Goal: Check status: Check status

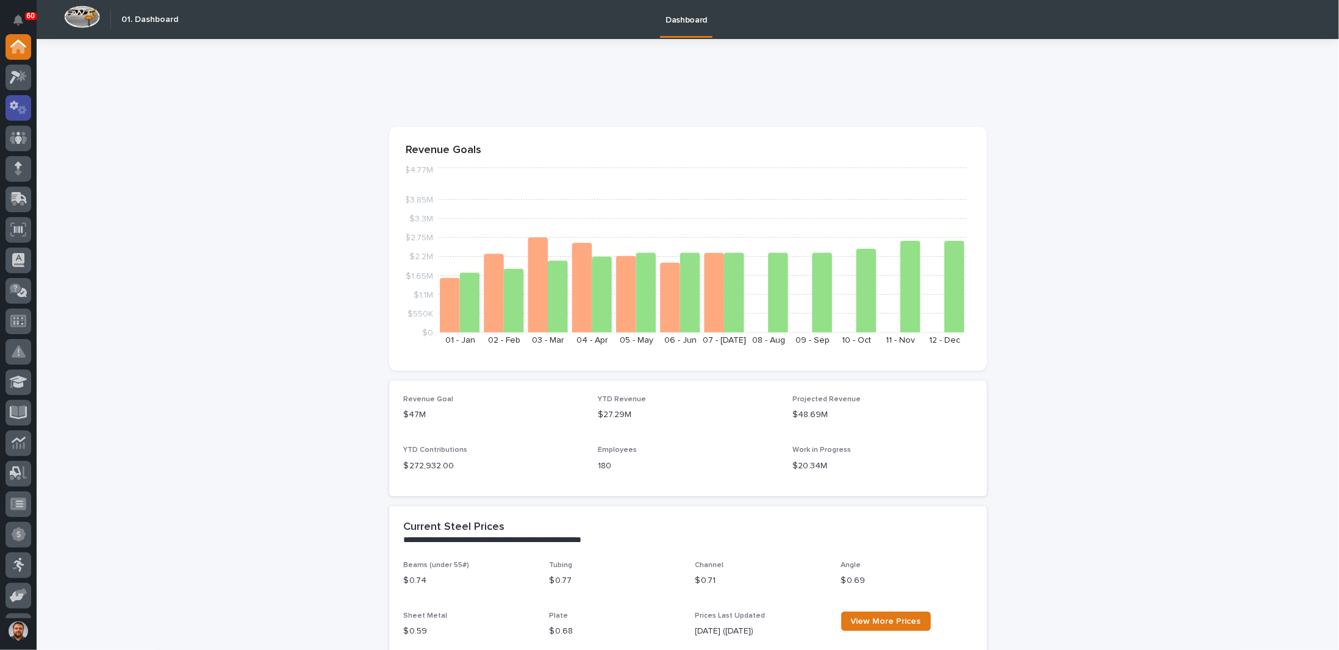
click at [16, 108] on icon at bounding box center [19, 108] width 18 height 14
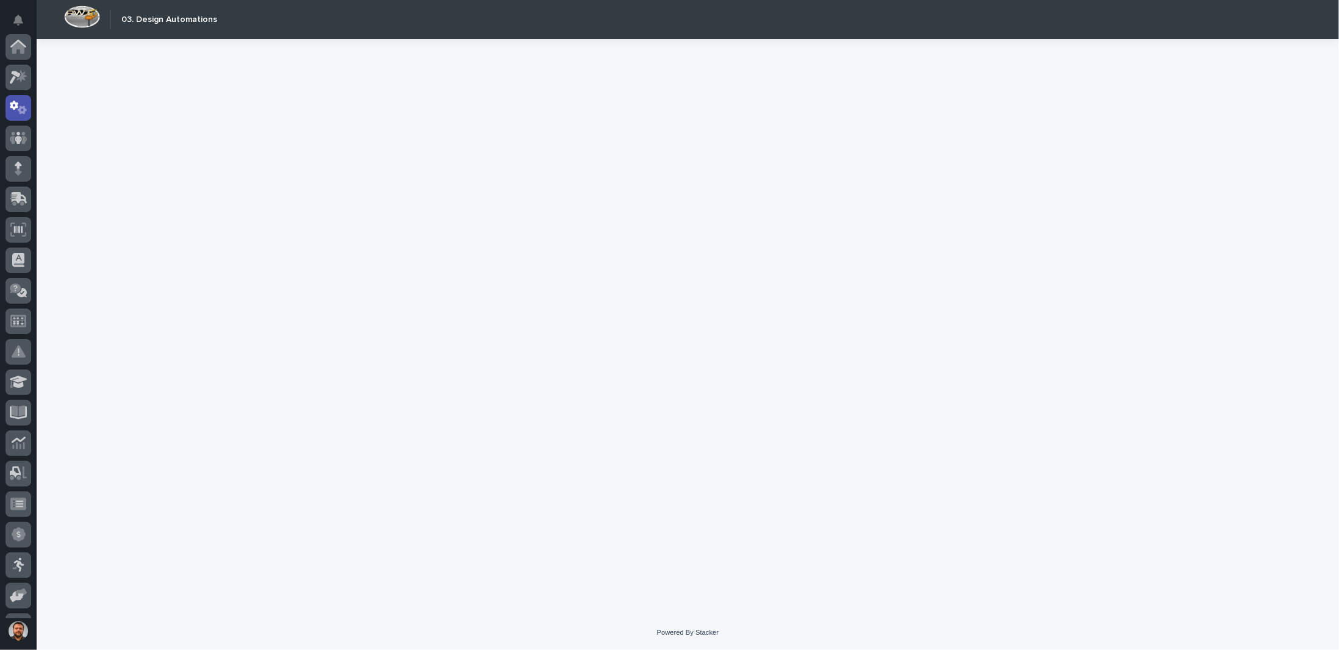
scroll to position [61, 0]
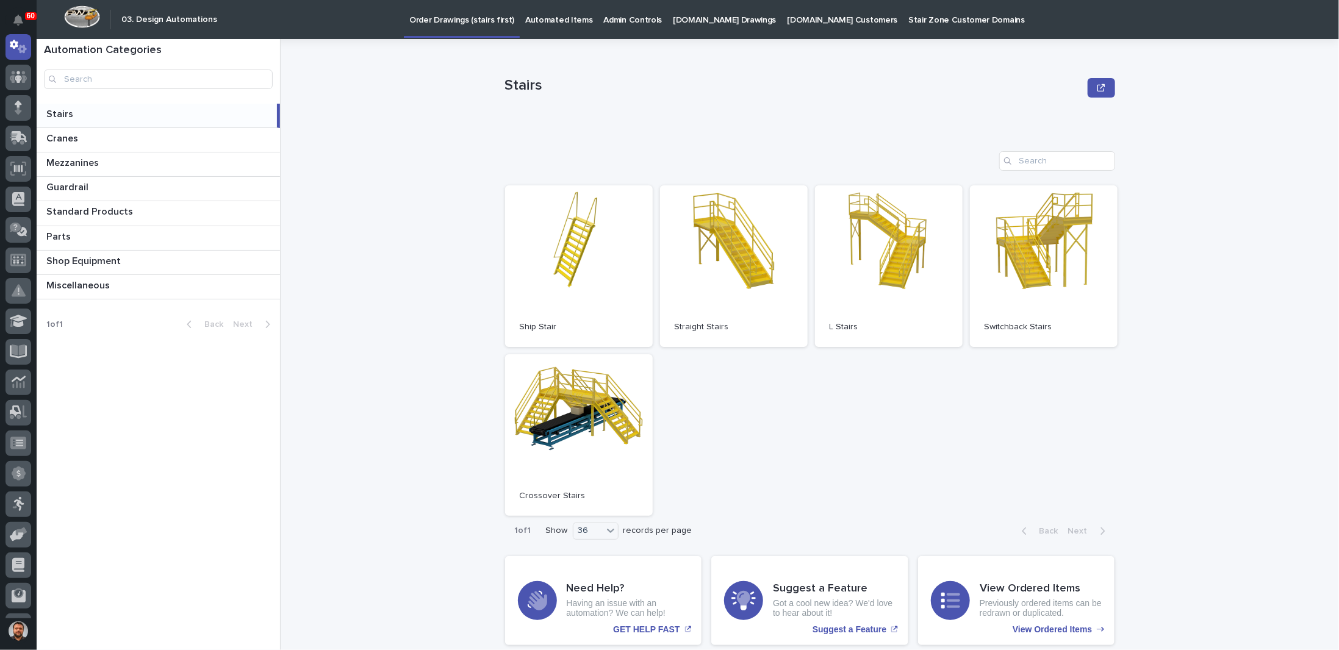
click at [696, 21] on p "[DOMAIN_NAME] Drawings" at bounding box center [724, 13] width 103 height 26
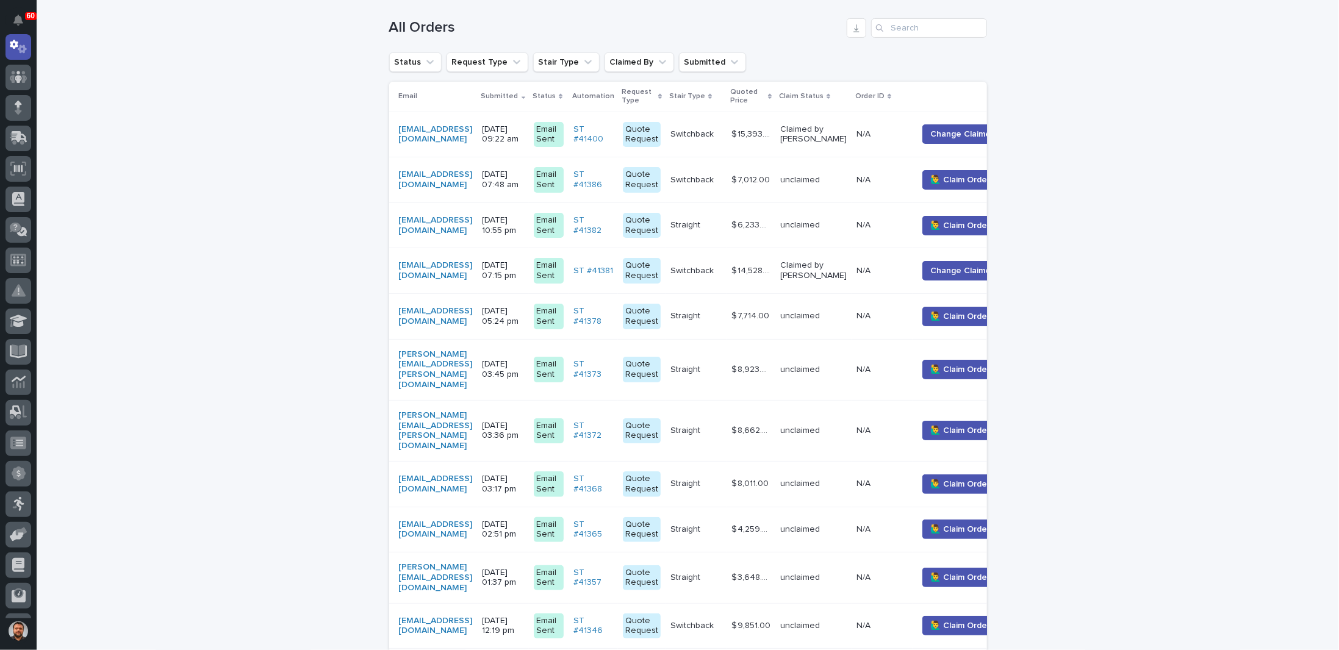
scroll to position [244, 0]
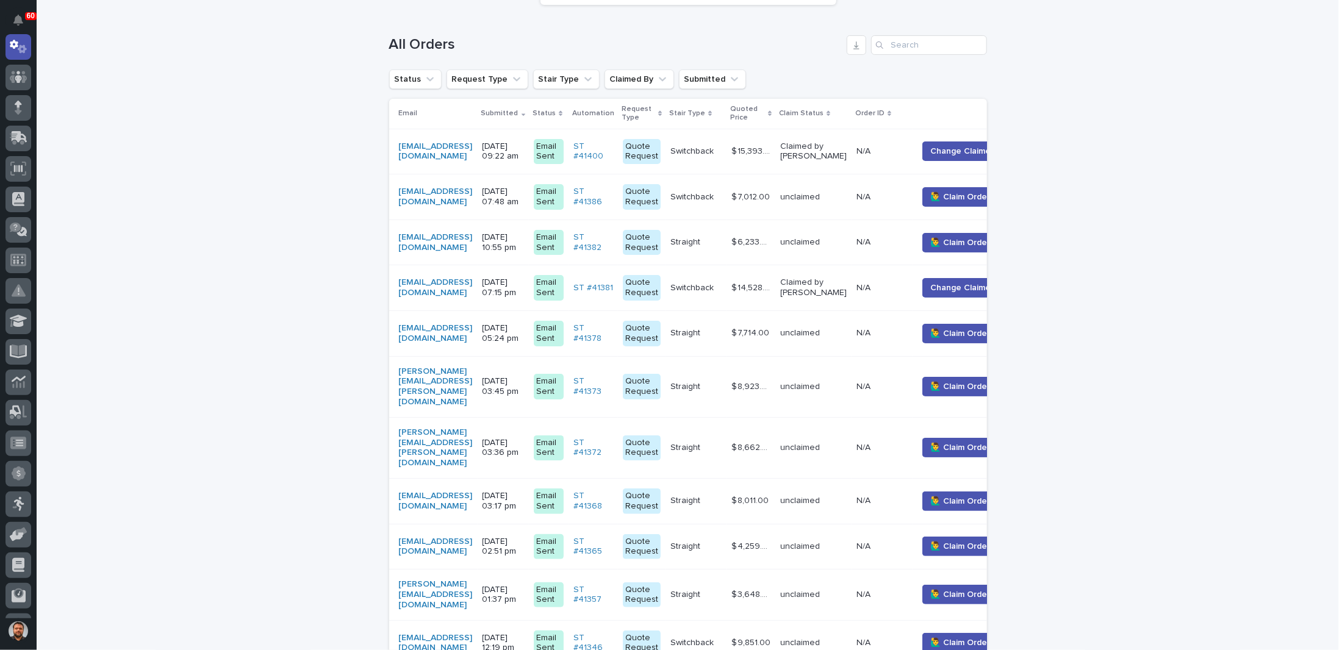
click at [524, 246] on p "[DATE] 10:55 pm" at bounding box center [502, 242] width 41 height 21
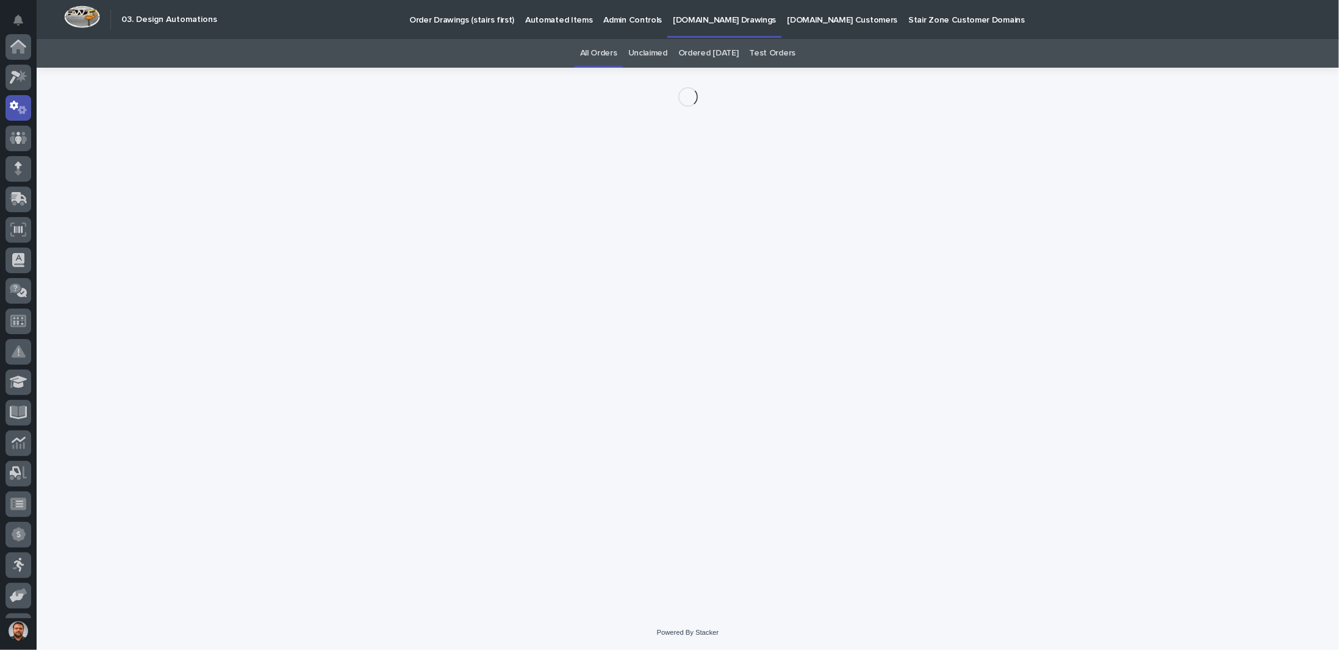
scroll to position [61, 0]
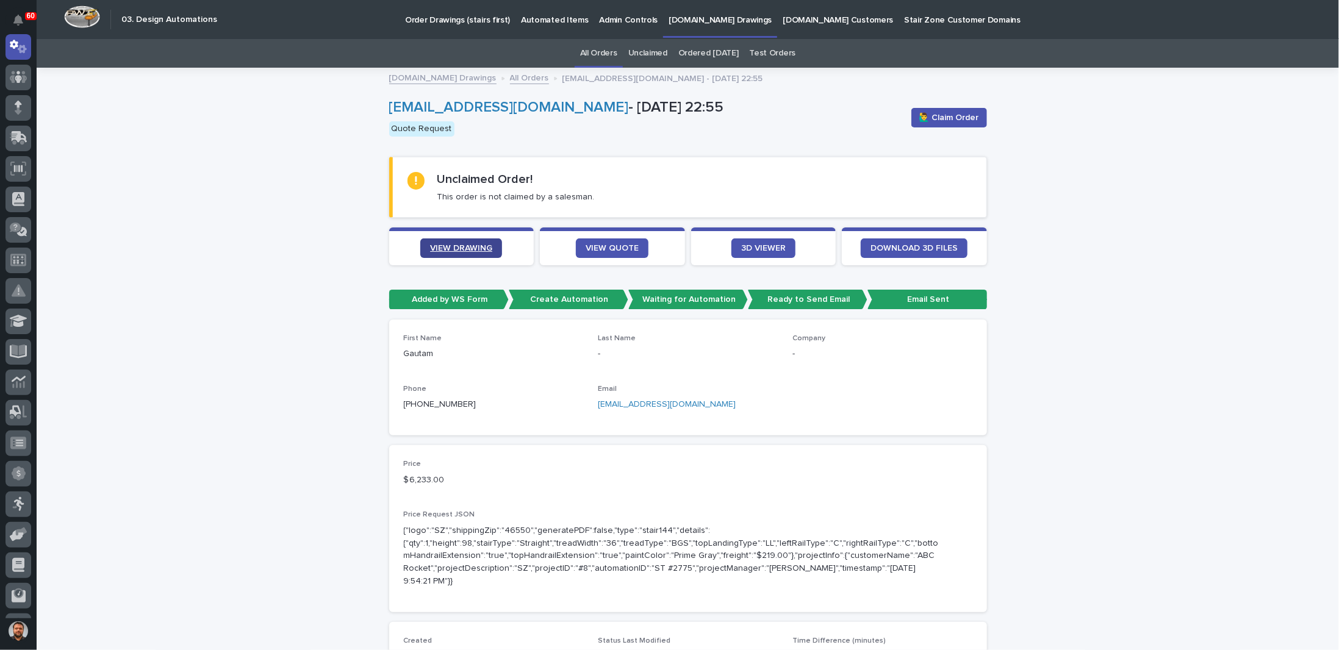
click at [461, 249] on span "VIEW DRAWING" at bounding box center [461, 248] width 62 height 9
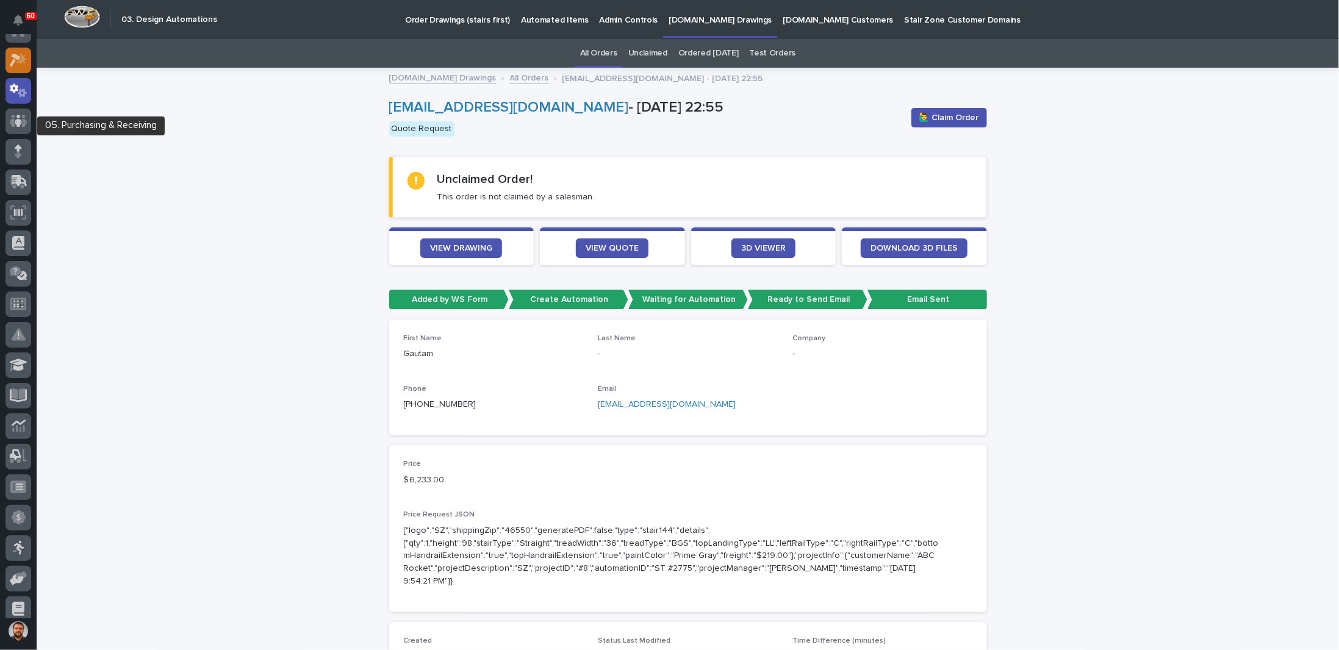
scroll to position [0, 0]
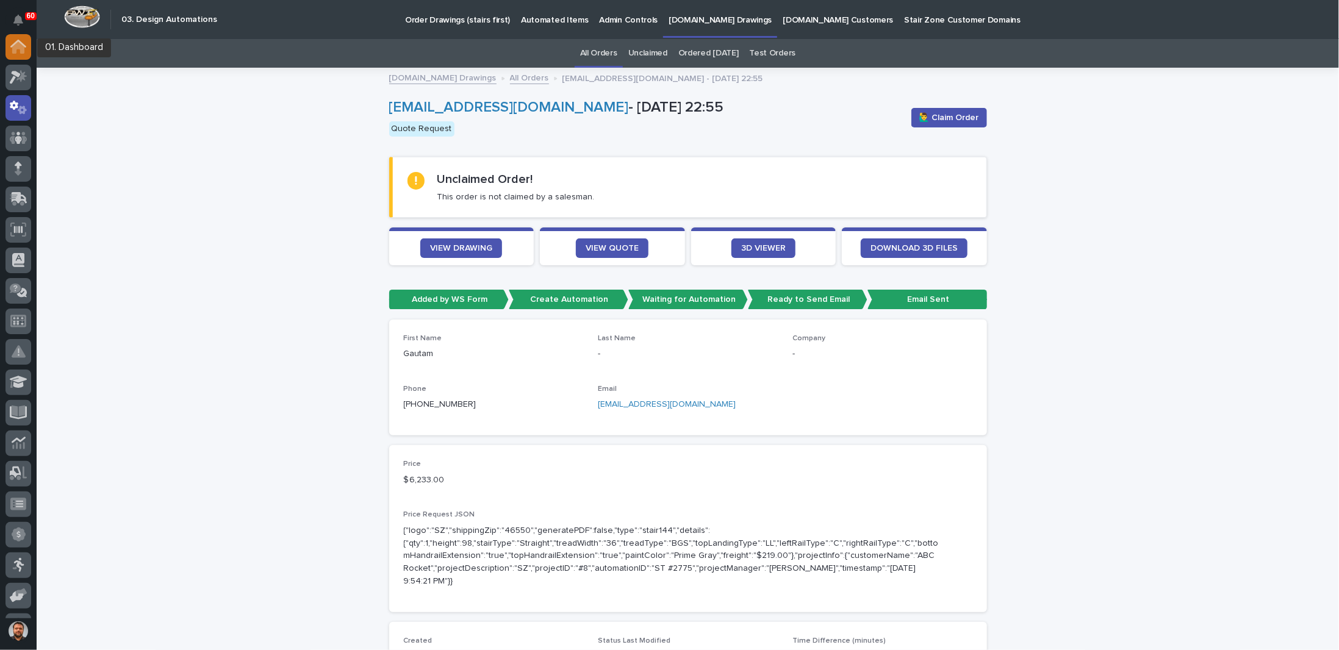
click at [16, 48] on icon at bounding box center [18, 47] width 12 height 12
